Goal: Find specific page/section: Find specific page/section

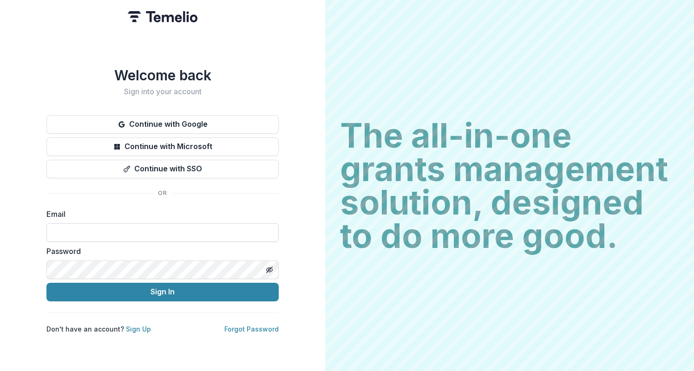
click at [171, 223] on input at bounding box center [162, 232] width 232 height 19
type input "**********"
click at [46, 283] on button "Sign In" at bounding box center [162, 292] width 232 height 19
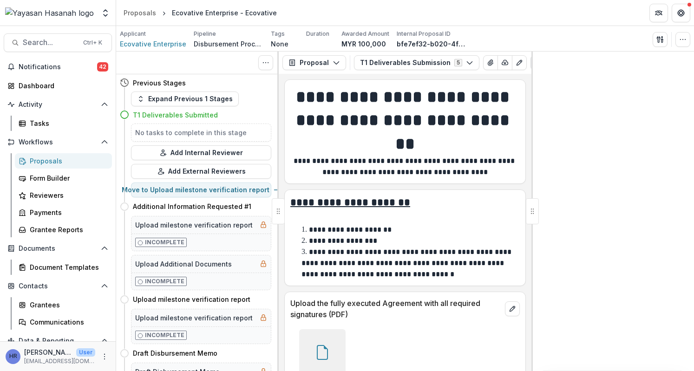
click at [59, 53] on div "Search... Ctrl + K Notifications 42 Dashboard Activity Tasks Workflows Proposal…" at bounding box center [58, 198] width 116 height 345
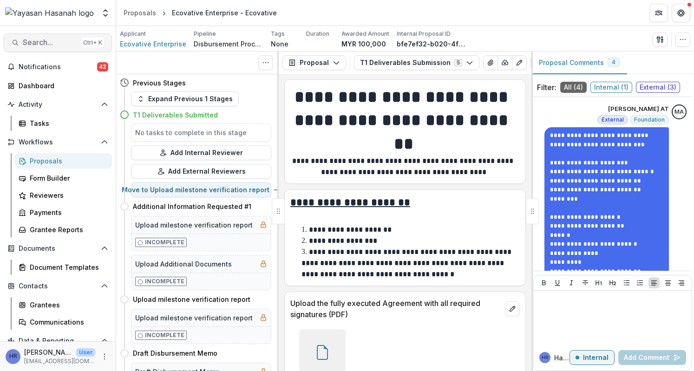
click at [56, 48] on button "Search... Ctrl + K" at bounding box center [58, 42] width 108 height 19
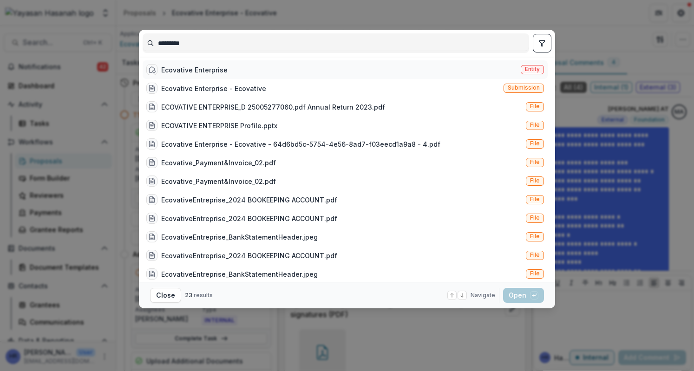
type input "*********"
click at [199, 71] on div "Ecovative Enterprise" at bounding box center [194, 70] width 66 height 10
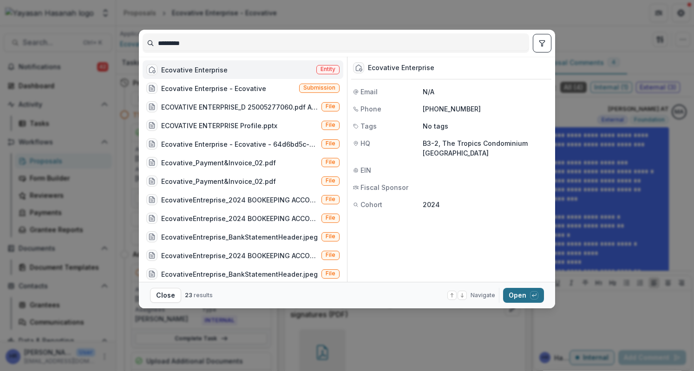
click at [520, 295] on button "Open with enter key" at bounding box center [523, 295] width 41 height 15
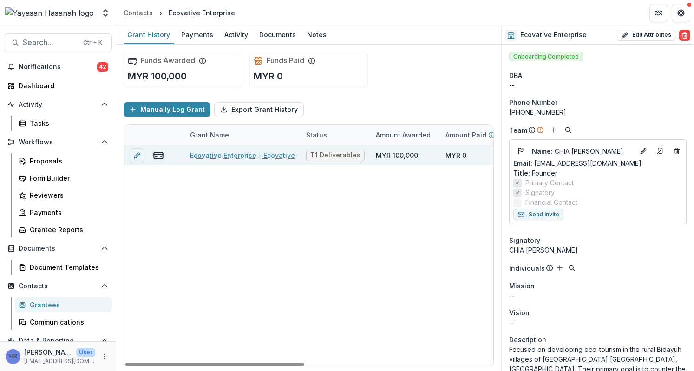
click at [386, 159] on div "MYR 100,000" at bounding box center [405, 155] width 70 height 20
click at [436, 163] on div "MYR 100,000" at bounding box center [405, 155] width 70 height 20
click at [276, 158] on link "Ecovative Enterprise - Ecovative" at bounding box center [242, 155] width 105 height 10
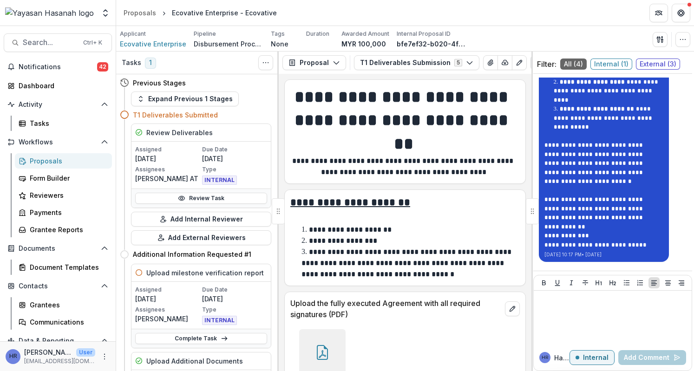
scroll to position [26, 0]
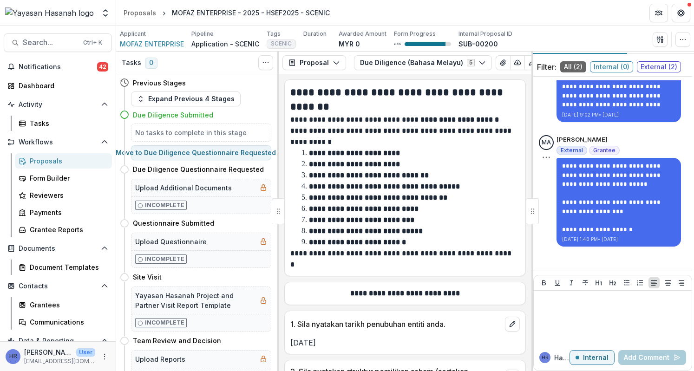
scroll to position [26, 0]
